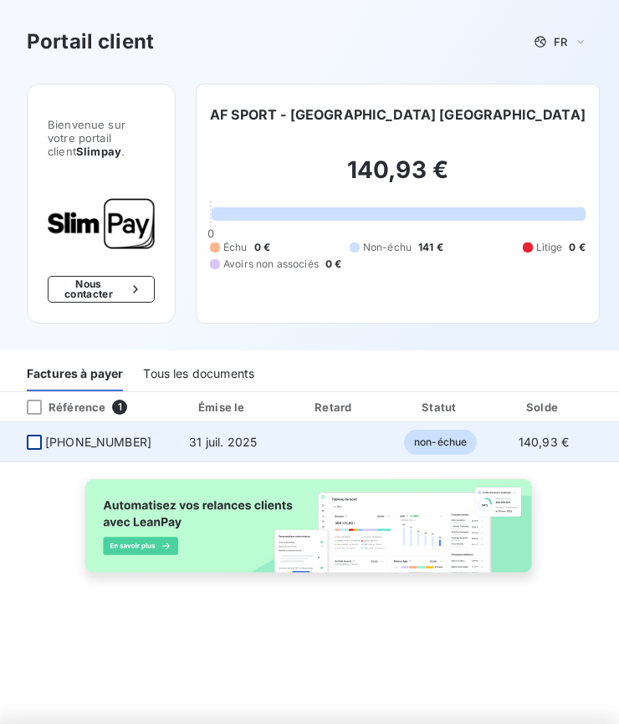
click at [38, 435] on div at bounding box center [34, 442] width 15 height 15
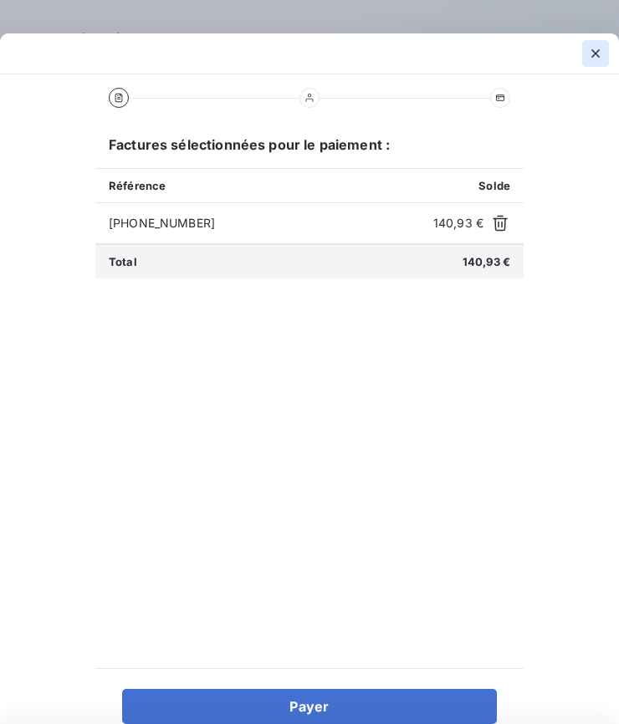
click at [596, 52] on icon "button" at bounding box center [595, 53] width 8 height 8
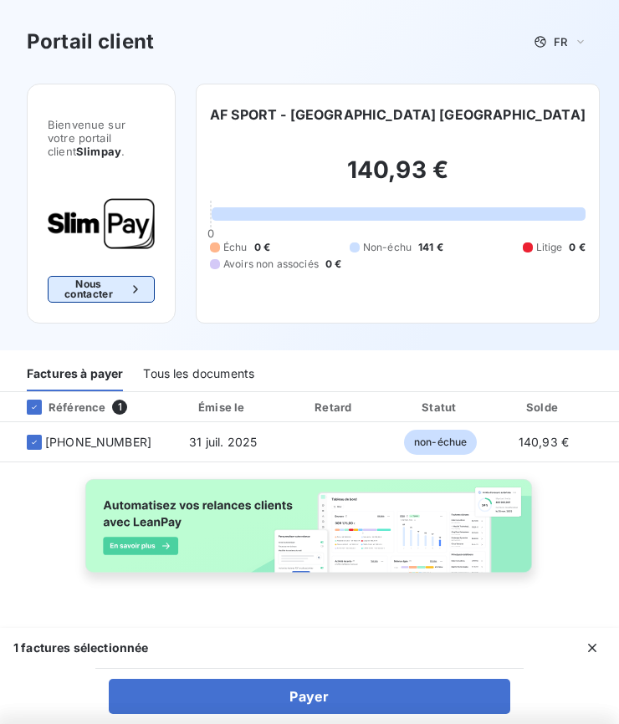
click at [87, 276] on button "Nous contacter" at bounding box center [101, 289] width 107 height 27
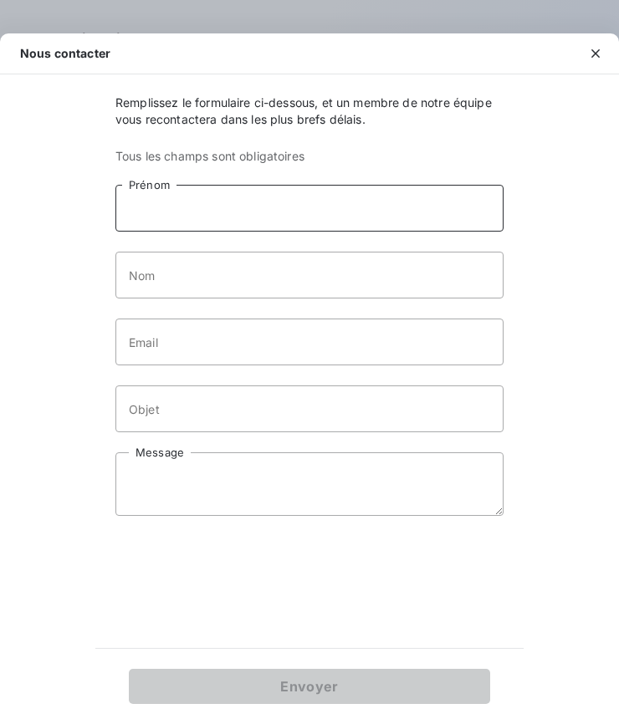
click at [263, 222] on input "Prénom" at bounding box center [309, 208] width 388 height 47
type input "[PERSON_NAME]"
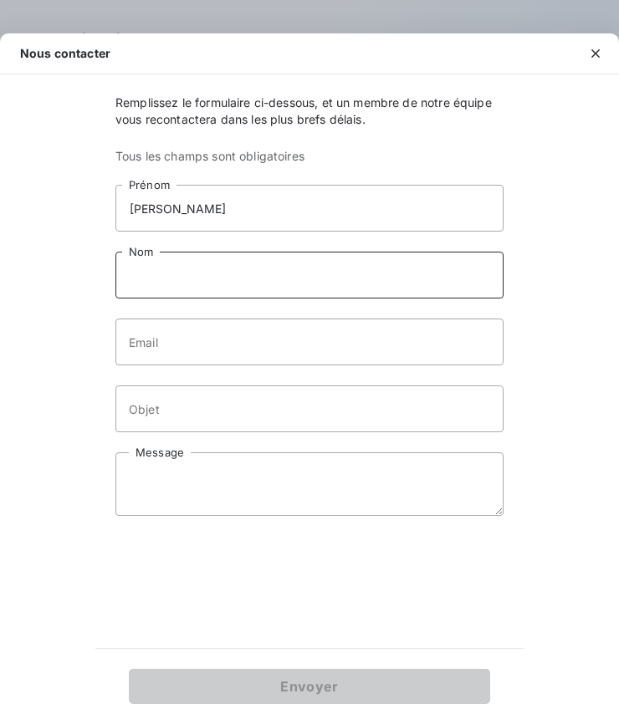
type input "thuillier"
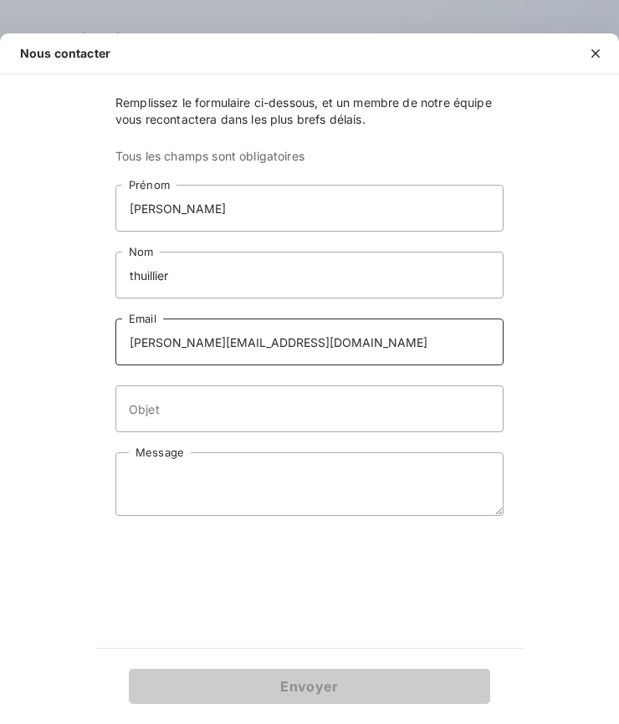
drag, startPoint x: 289, startPoint y: 345, endPoint x: 97, endPoint y: 340, distance: 192.4
click at [97, 340] on div "Remplissez le formulaire ci-dessous, et un membre de notre équipe vous recontac…" at bounding box center [309, 361] width 428 height 574
type input "[PERSON_NAME][EMAIL_ADDRESS][DOMAIN_NAME]"
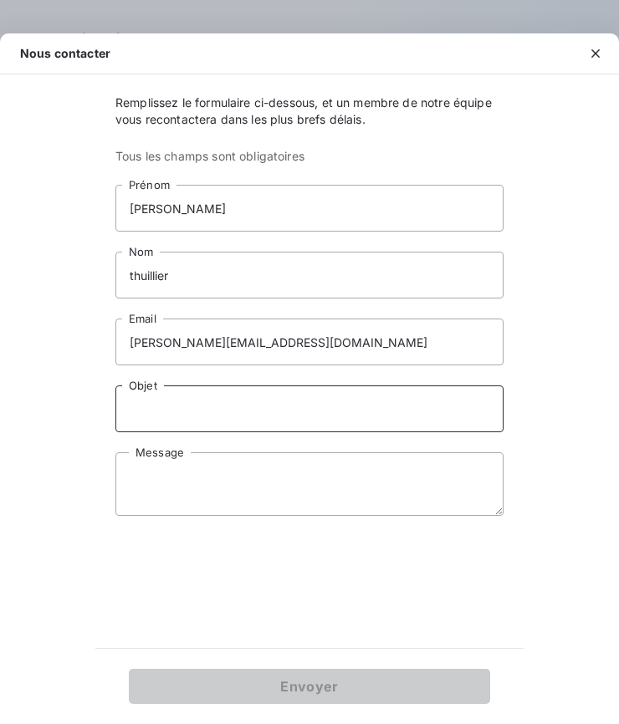
click at [169, 416] on input "Objet" at bounding box center [309, 409] width 388 height 47
type input "PAIEMENTY FACTURE"
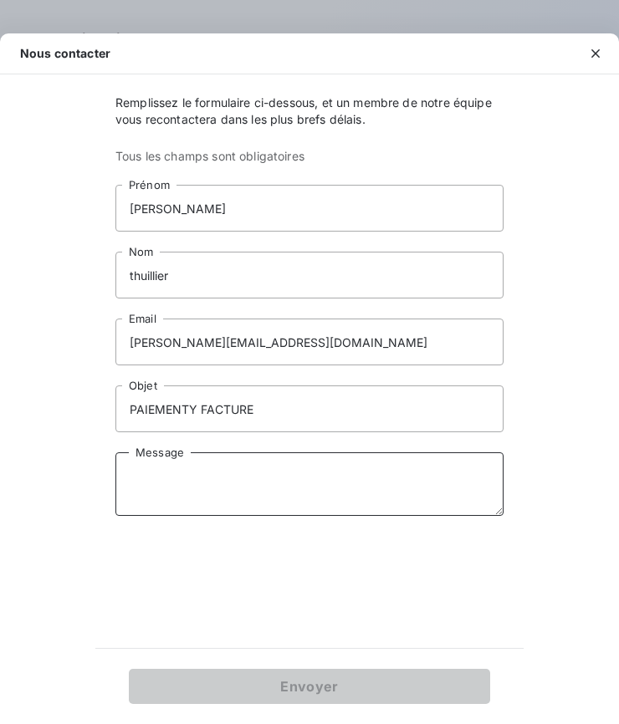
click at [173, 488] on textarea "Message" at bounding box center [309, 485] width 388 height 64
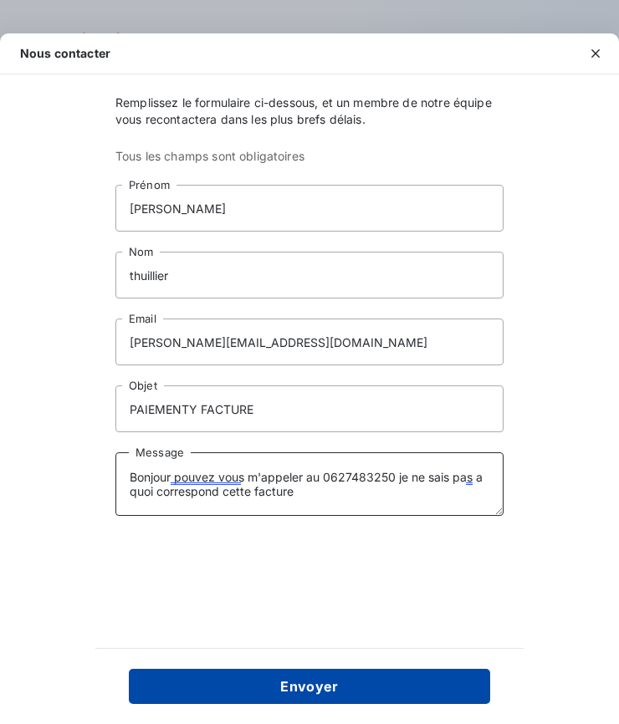
type textarea "Bonjour pouvez vous m'appeler au 0627483250 je ne sais pas a quoi correspond ce…"
click at [224, 684] on button "Envoyer" at bounding box center [309, 686] width 361 height 35
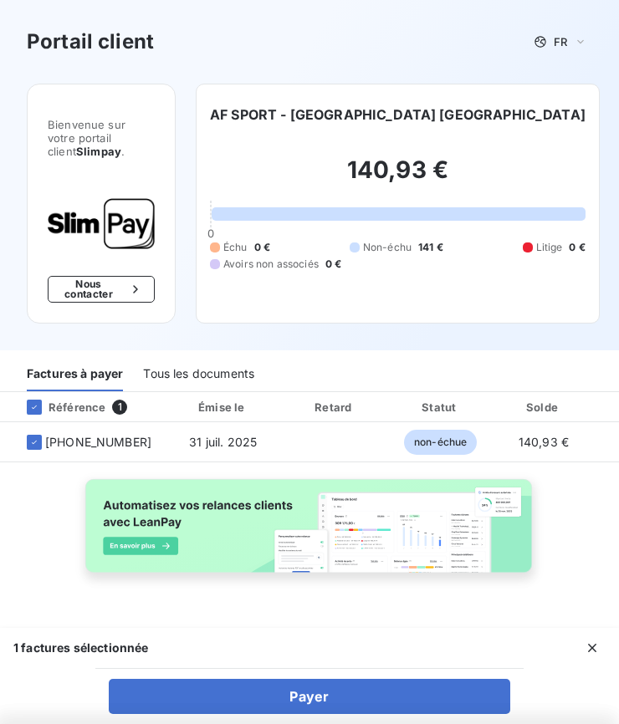
click at [192, 362] on div "Tous les documents" at bounding box center [198, 373] width 111 height 35
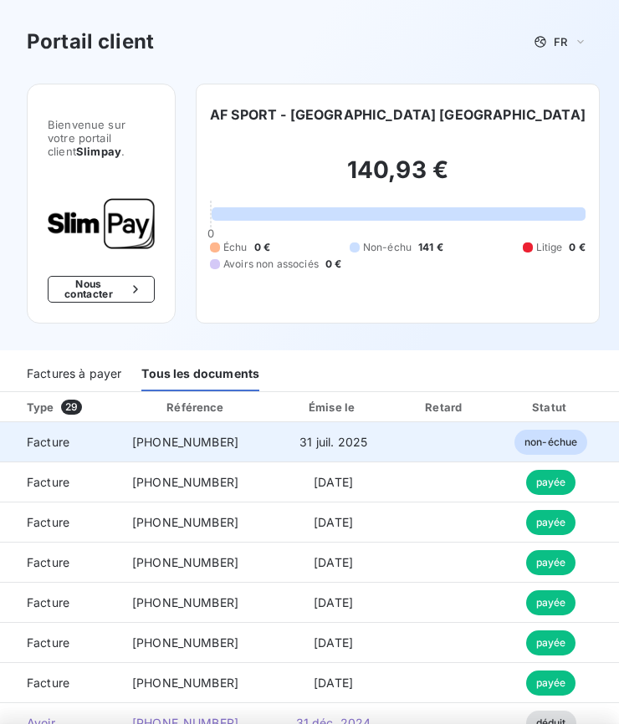
click at [47, 434] on span "Facture" at bounding box center [59, 442] width 92 height 17
click at [161, 435] on span "[PHONE_NUMBER]" at bounding box center [185, 442] width 106 height 14
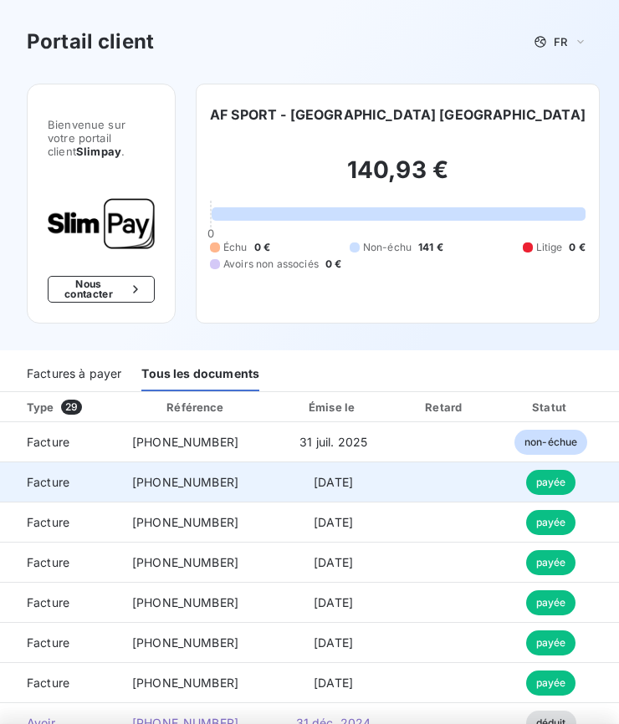
click at [526, 470] on span "payée" at bounding box center [551, 482] width 50 height 25
